Goal: Find specific page/section: Find specific page/section

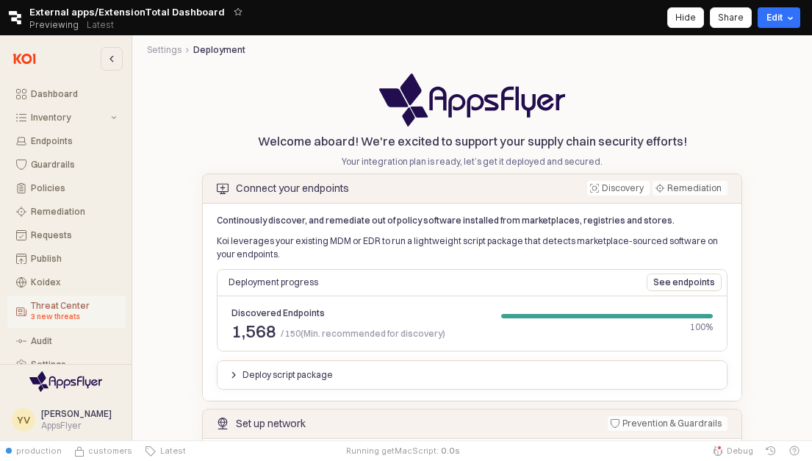
scroll to position [30, 0]
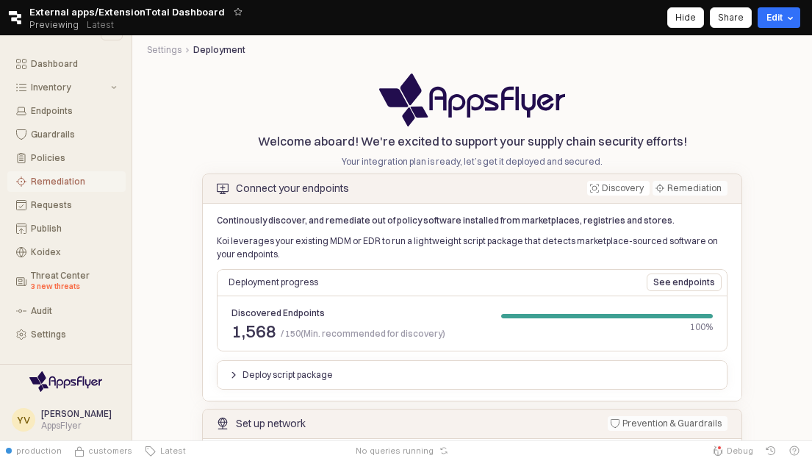
click at [56, 181] on div "Remediation" at bounding box center [74, 181] width 86 height 10
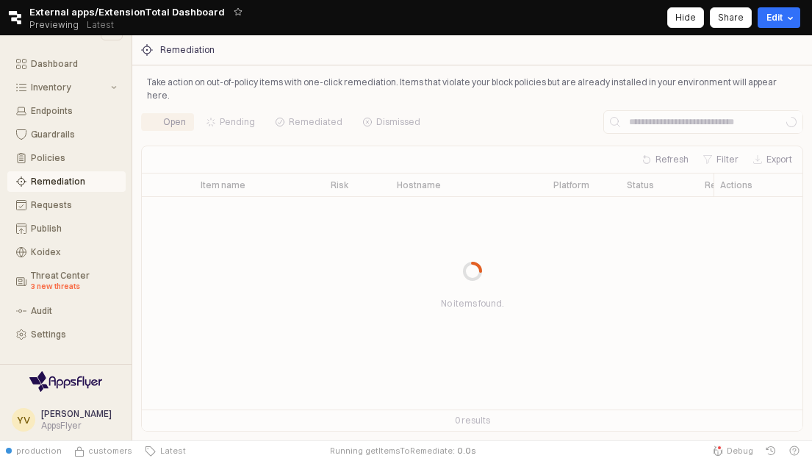
click at [57, 123] on div "Dashboard Inventory Endpoints Guardrails Policies Remediation Requests Publish …" at bounding box center [66, 199] width 120 height 291
click at [59, 133] on div "Guardrails" at bounding box center [74, 134] width 86 height 10
